Goal: Task Accomplishment & Management: Complete application form

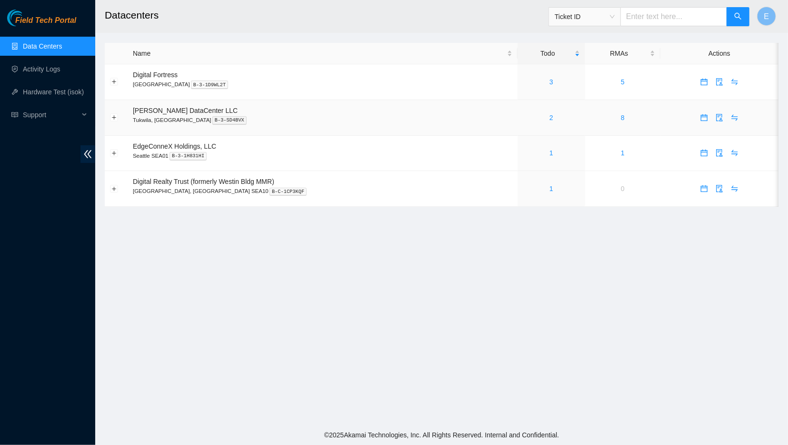
click at [523, 119] on div "2" at bounding box center [551, 117] width 57 height 10
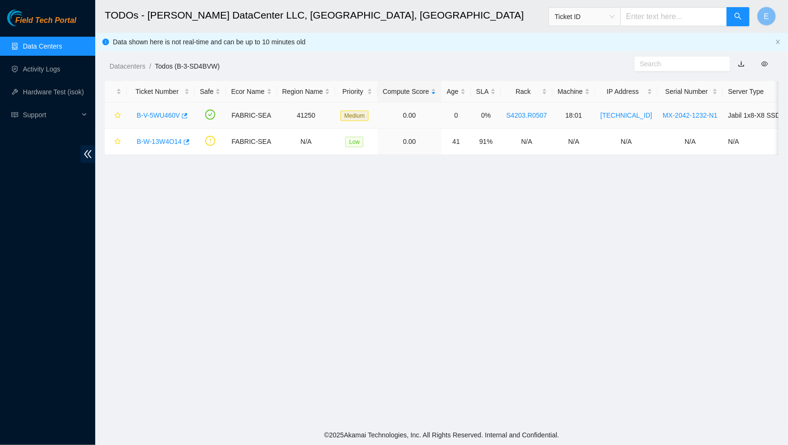
click at [160, 115] on link "B-V-5WU460V" at bounding box center [158, 115] width 43 height 8
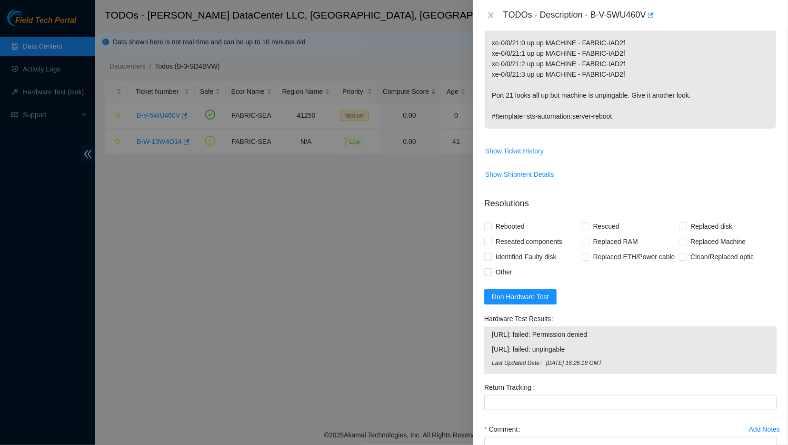
scroll to position [298, 0]
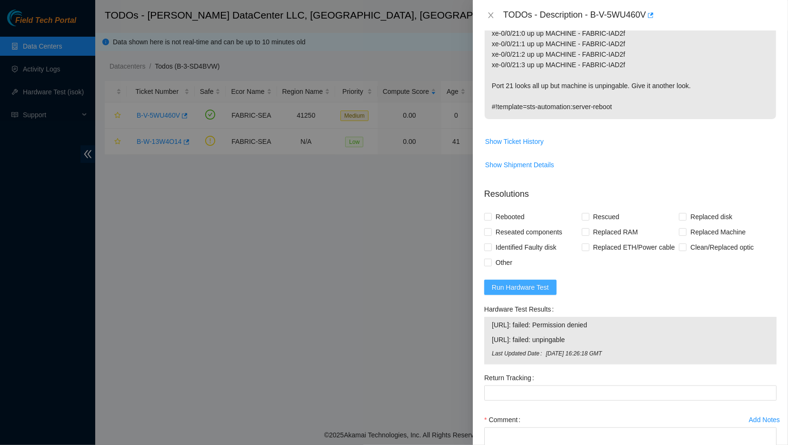
click at [533, 283] on span "Run Hardware Test" at bounding box center [520, 287] width 57 height 10
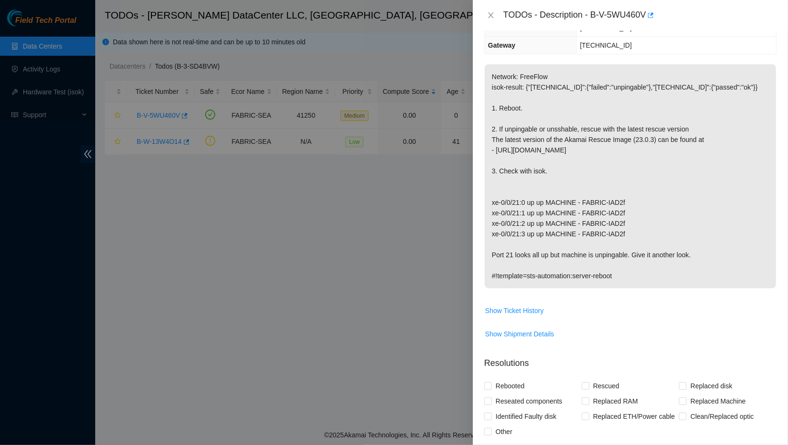
scroll to position [128, 0]
drag, startPoint x: 588, startPoint y: 15, endPoint x: 641, endPoint y: 17, distance: 53.3
click at [641, 17] on div "TODOs - Description - B-V-5WU460V" at bounding box center [639, 15] width 273 height 15
copy div "B-V-5WU460V"
click at [521, 20] on div "TODOs - Description - B-V-5WU460V" at bounding box center [639, 15] width 273 height 15
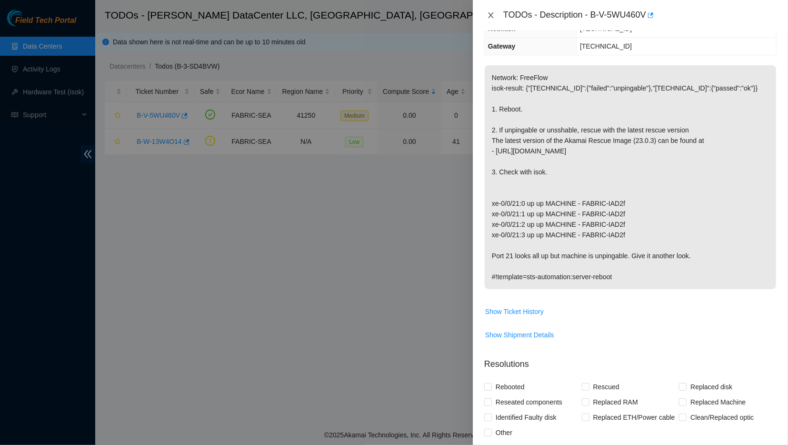
click at [491, 11] on button "Close" at bounding box center [490, 15] width 13 height 9
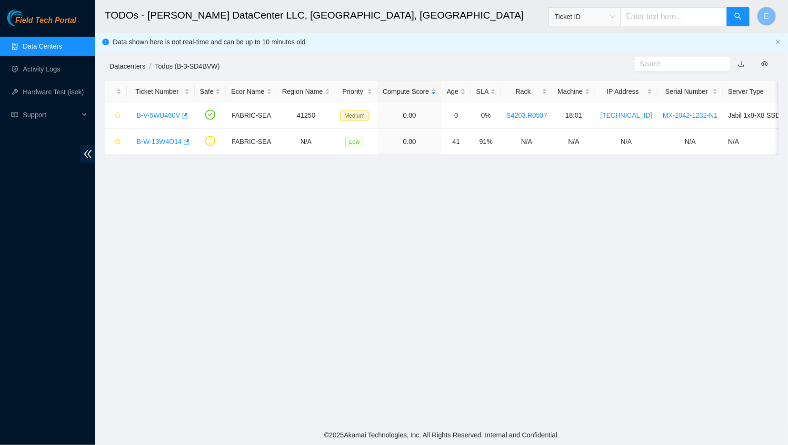
scroll to position [75, 0]
click at [60, 71] on link "Activity Logs" at bounding box center [42, 69] width 38 height 8
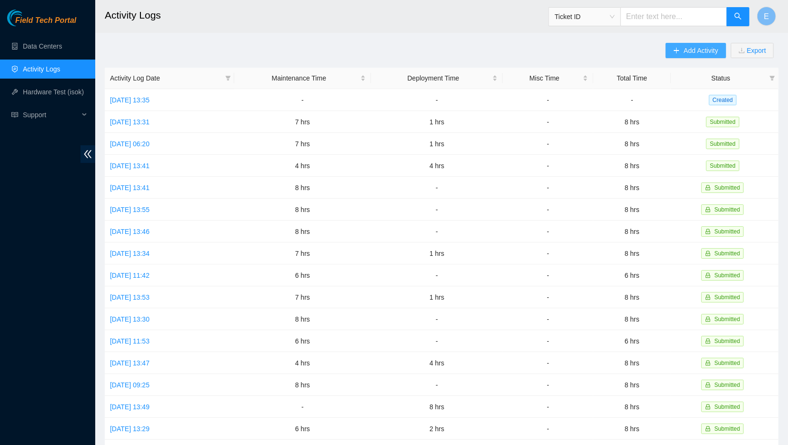
click at [696, 44] on button "Add Activity" at bounding box center [696, 50] width 60 height 15
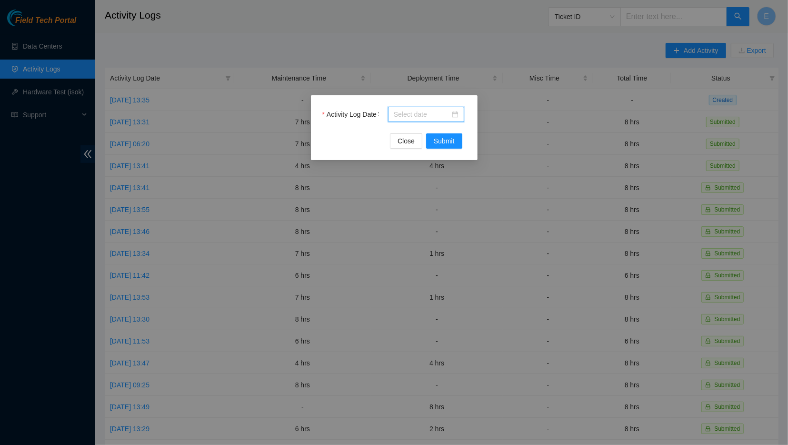
click at [411, 116] on input "Activity Log Date" at bounding box center [422, 114] width 56 height 10
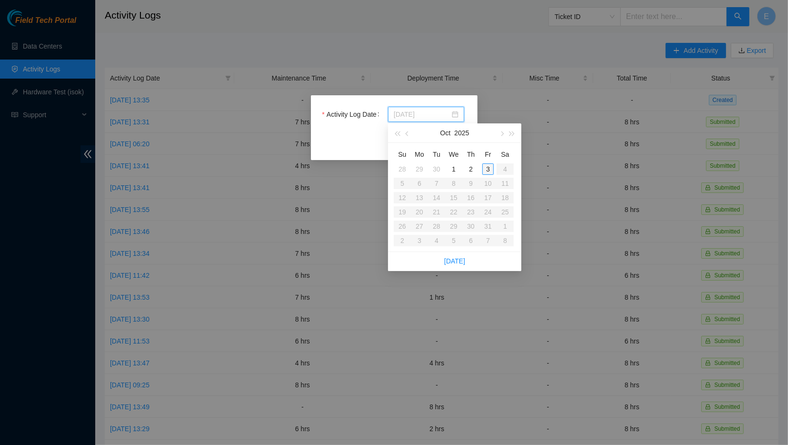
type input "[DATE]"
click at [486, 170] on div "3" at bounding box center [487, 168] width 11 height 11
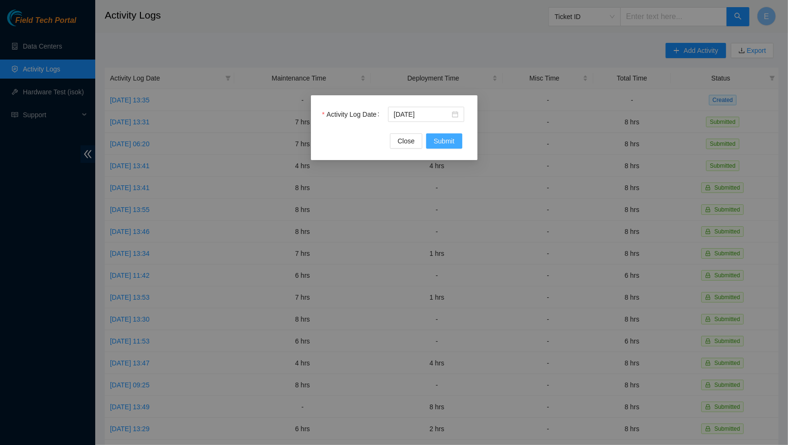
click at [439, 141] on span "Submit" at bounding box center [444, 141] width 21 height 10
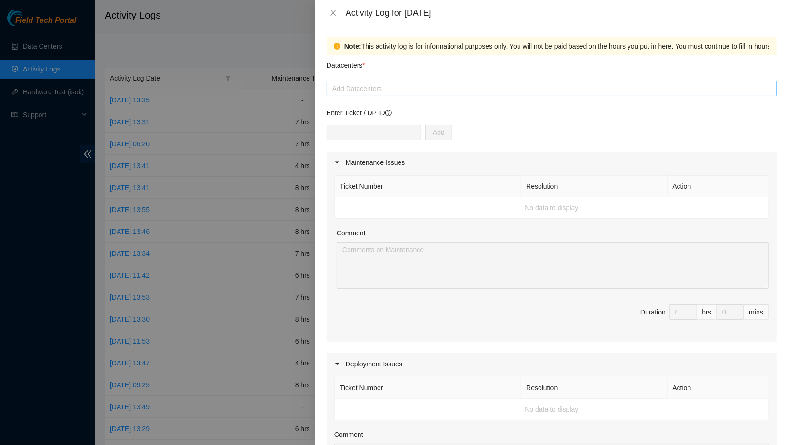
click at [371, 90] on div at bounding box center [551, 88] width 445 height 11
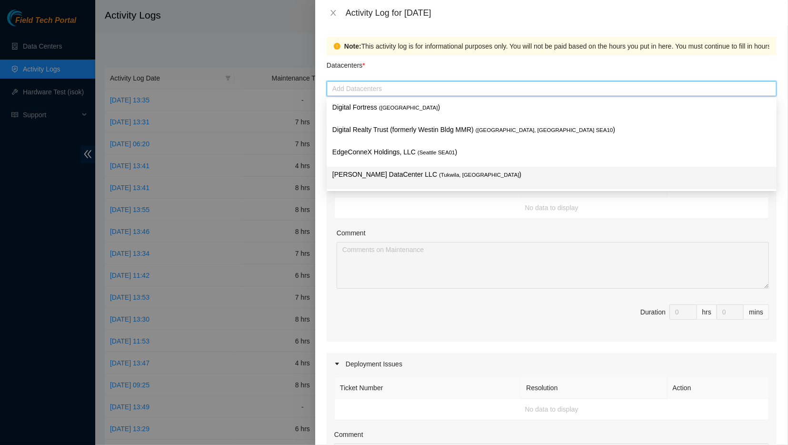
click at [375, 171] on p "[PERSON_NAME] DataCenter LLC ( [GEOGRAPHIC_DATA], [GEOGRAPHIC_DATA] )" at bounding box center [551, 174] width 439 height 11
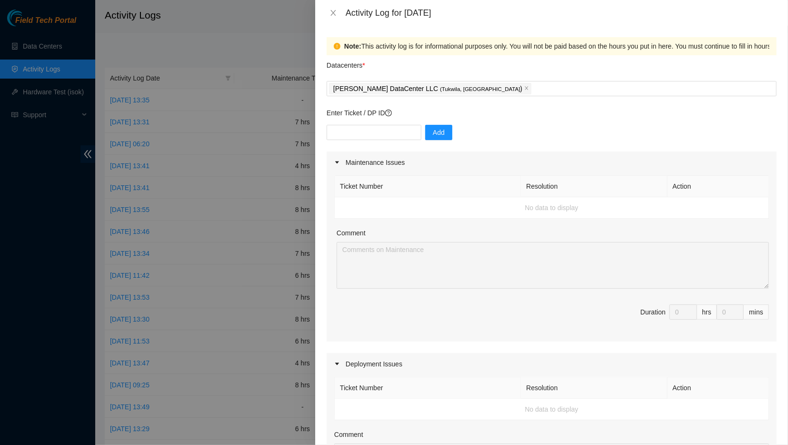
click at [341, 195] on th "Ticket Number" at bounding box center [428, 186] width 186 height 21
click at [366, 135] on input "text" at bounding box center [374, 132] width 95 height 15
type input "B-V-5OB3DGW"
click at [433, 127] on span "Add" at bounding box center [439, 132] width 12 height 10
click at [681, 311] on input "0" at bounding box center [683, 312] width 27 height 14
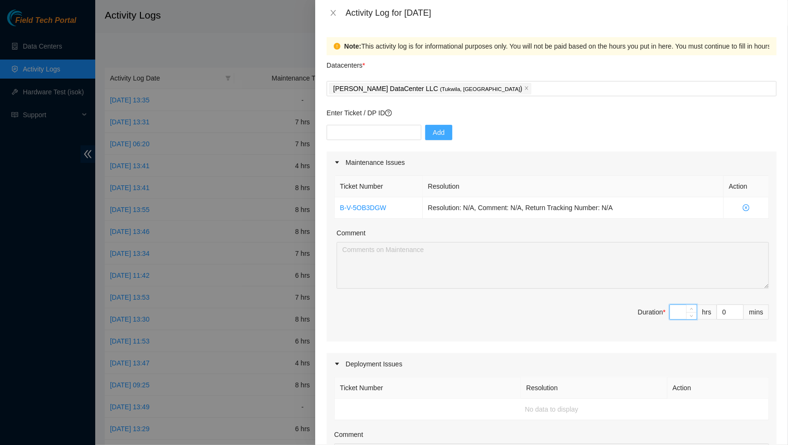
type input "8"
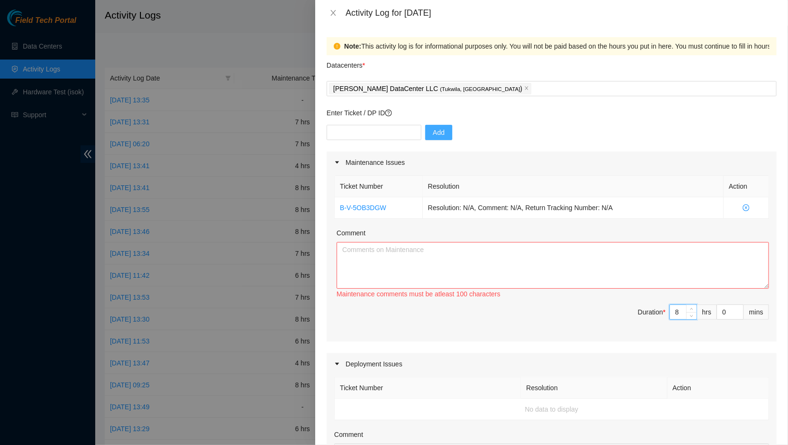
type input "8"
click at [614, 266] on textarea "Comment" at bounding box center [553, 265] width 432 height 47
paste textarea "B-V-5OB3DGW Problem Type Network Sub Type Router Rack Number N/A Machine Number…"
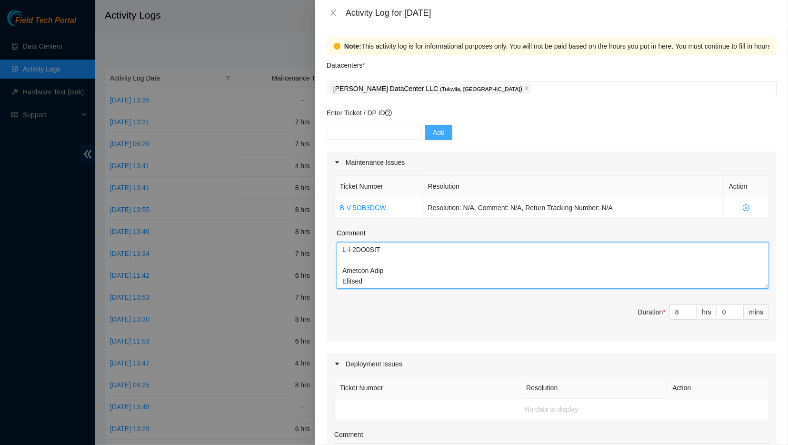
scroll to position [343, 0]
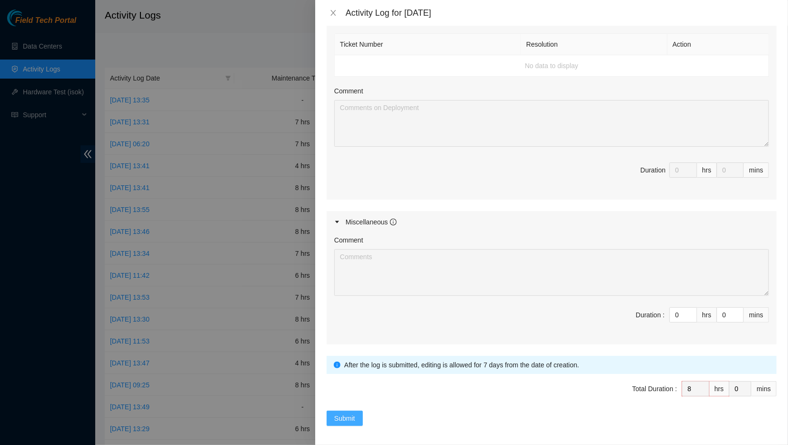
type textarea "B-V-5OB3DGW Problem Type Network Sub Type Router Rack Number N/A Machine Number…"
click at [341, 413] on span "Submit" at bounding box center [344, 418] width 21 height 10
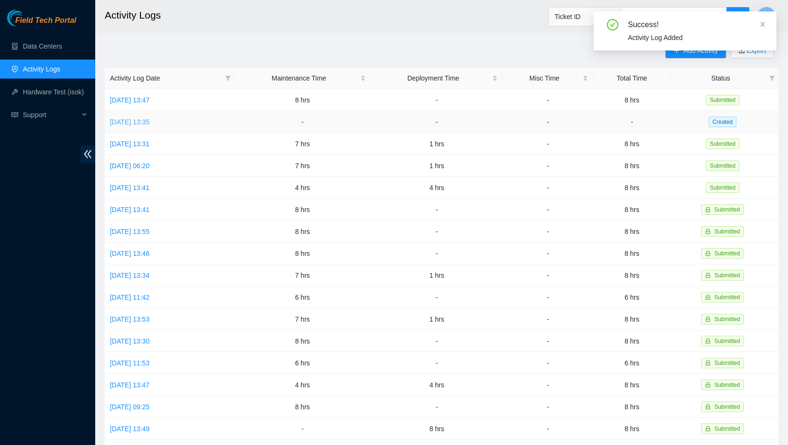
click at [150, 121] on link "[DATE] 13:35" at bounding box center [130, 122] width 40 height 8
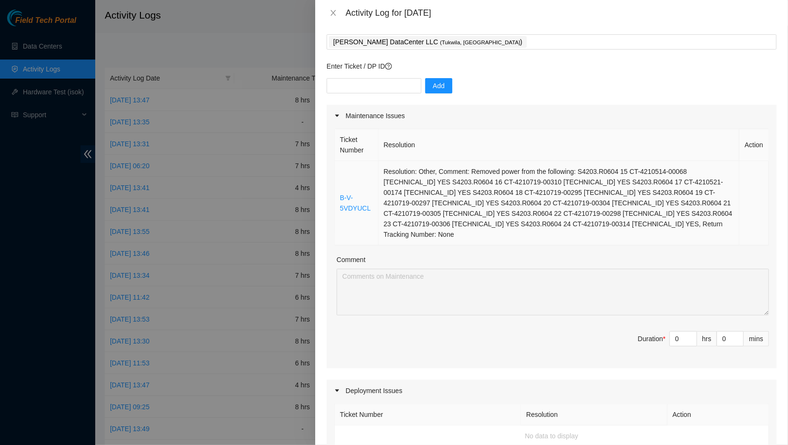
scroll to position [47, 0]
click at [650, 254] on div "Comment" at bounding box center [553, 261] width 432 height 14
click at [680, 331] on input "0" at bounding box center [683, 338] width 27 height 14
type input "8"
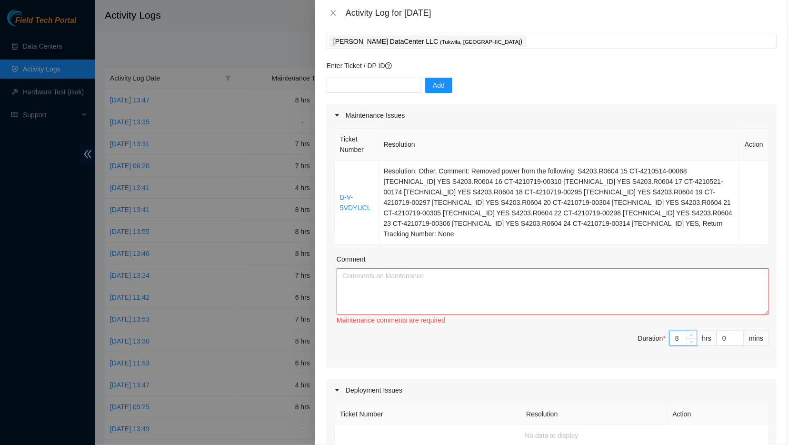
type input "8"
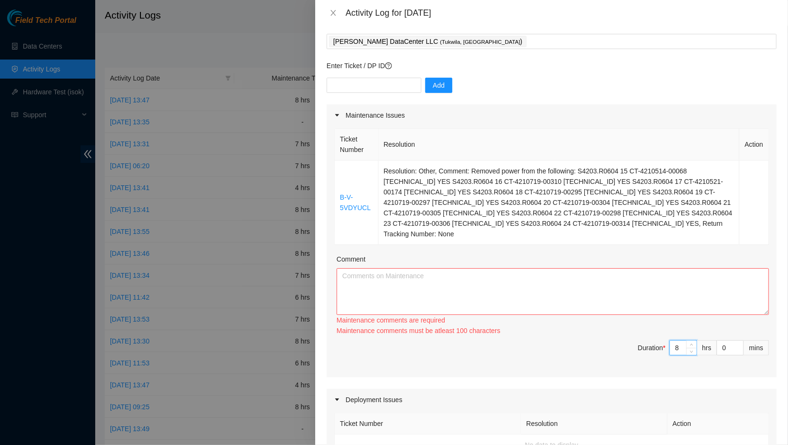
type input "8"
click at [627, 282] on textarea "Comment" at bounding box center [553, 291] width 432 height 47
paste textarea "B-V-5VDYUCL Problem Type Deconstruct Partial DP name DP85684 Rack Number N/A Ma…"
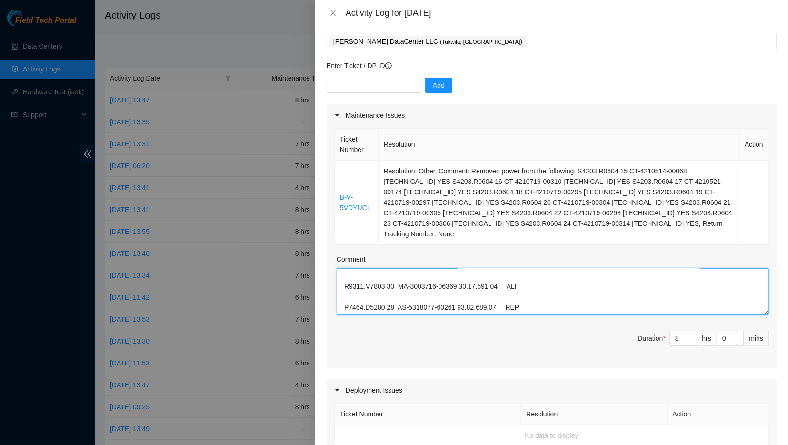
scroll to position [608, 0]
click at [453, 403] on th "Ticket Number" at bounding box center [428, 413] width 186 height 21
click at [536, 284] on textarea "Comment" at bounding box center [553, 291] width 432 height 47
paste textarea "ocated, audited, and accounted for the following assets - sent a comprehensive …"
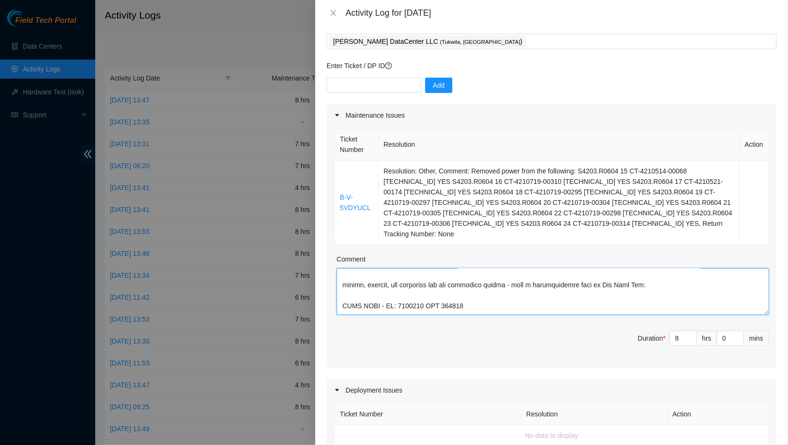
click at [341, 273] on textarea "Comment" at bounding box center [553, 291] width 432 height 47
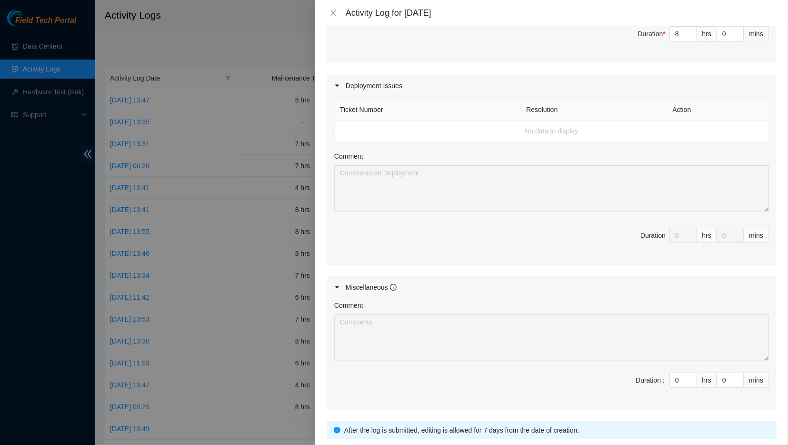
scroll to position [406, 0]
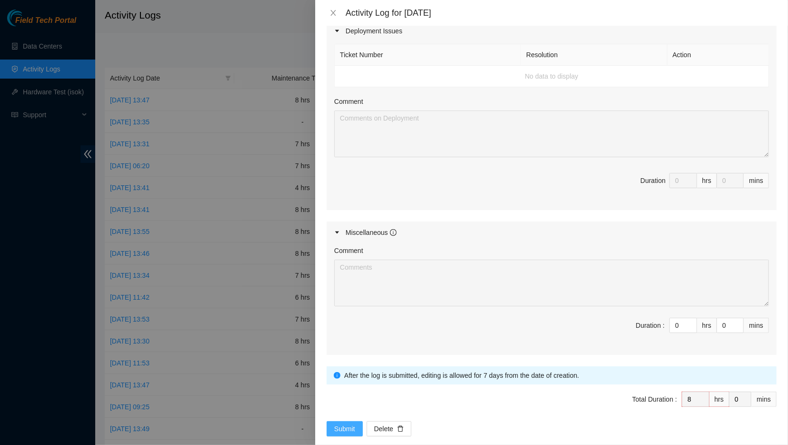
type textarea "B-V-5VDYUCL Problem Type Deconstruct Partial DP name DP85684 Rack Number N/A Ma…"
click at [349, 423] on span "Submit" at bounding box center [344, 428] width 21 height 10
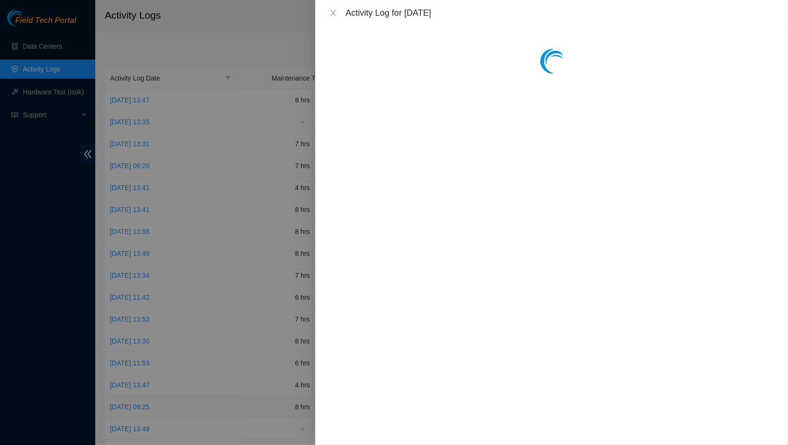
scroll to position [0, 0]
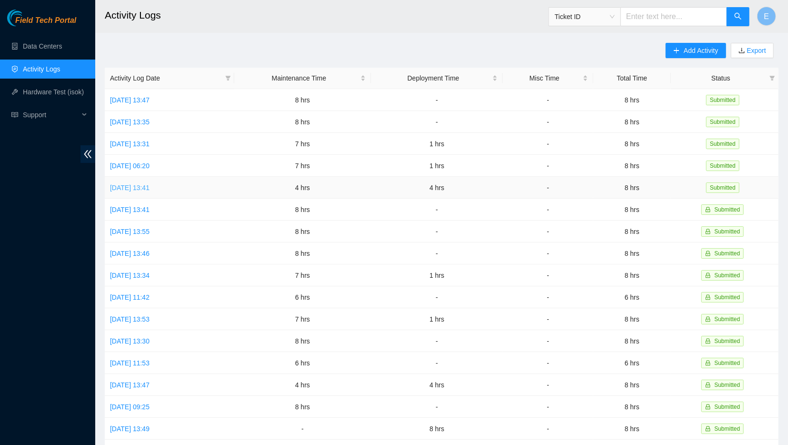
click at [150, 189] on link "[DATE] 13:41" at bounding box center [130, 188] width 40 height 8
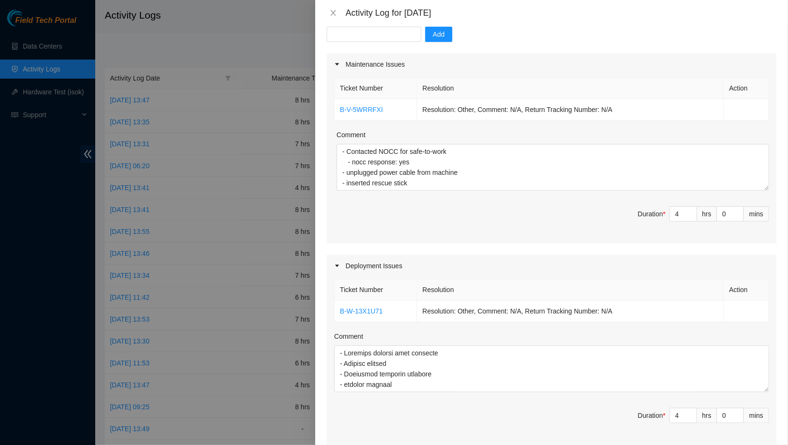
scroll to position [99, 0]
click at [326, 10] on div "Activity Log for [DATE]" at bounding box center [551, 13] width 473 height 26
click at [333, 10] on icon "close" at bounding box center [334, 13] width 8 height 8
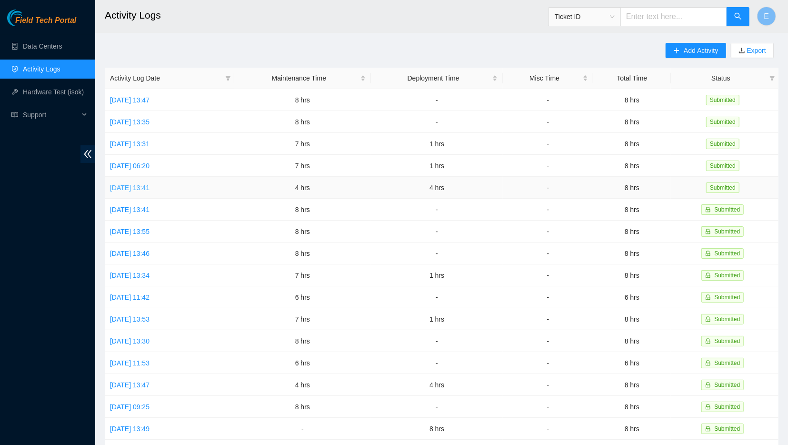
click at [150, 188] on link "[DATE] 13:41" at bounding box center [130, 188] width 40 height 8
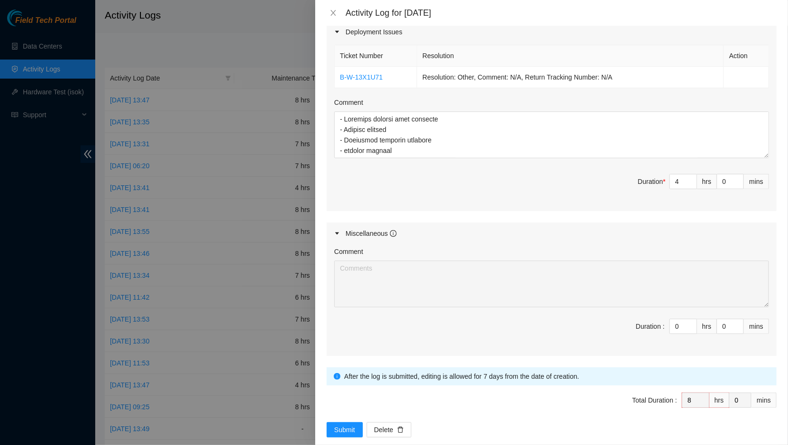
scroll to position [343, 0]
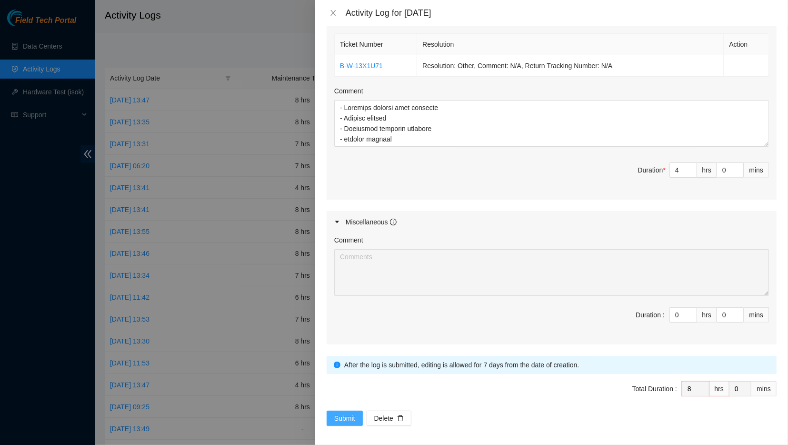
click at [337, 413] on span "Submit" at bounding box center [344, 418] width 21 height 10
